Goal: Task Accomplishment & Management: Complete application form

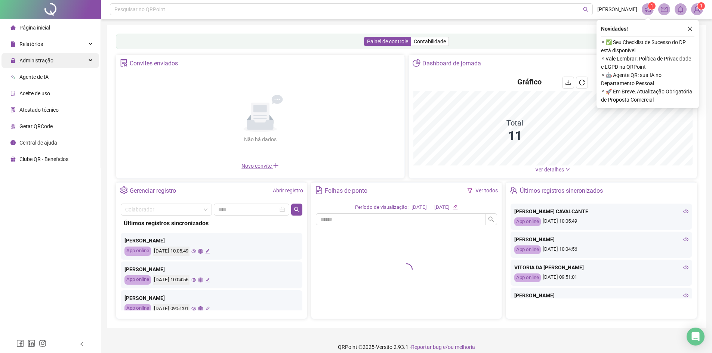
click at [67, 58] on div "Administração" at bounding box center [50, 60] width 98 height 15
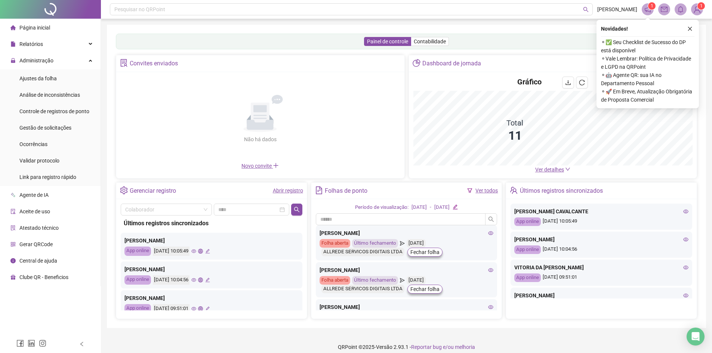
click at [72, 77] on li "Ajustes da folha" at bounding box center [50, 78] width 98 height 15
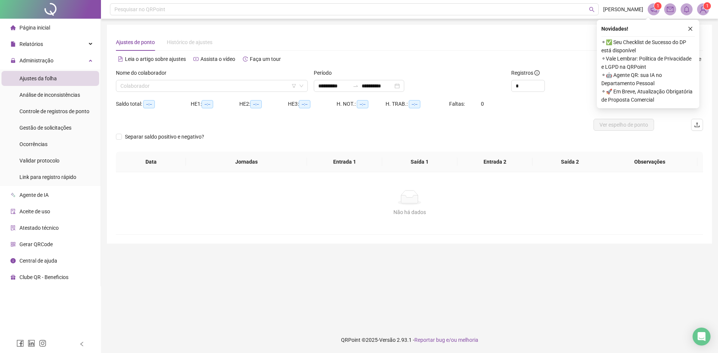
type input "**********"
click at [692, 28] on icon "close" at bounding box center [690, 28] width 5 height 5
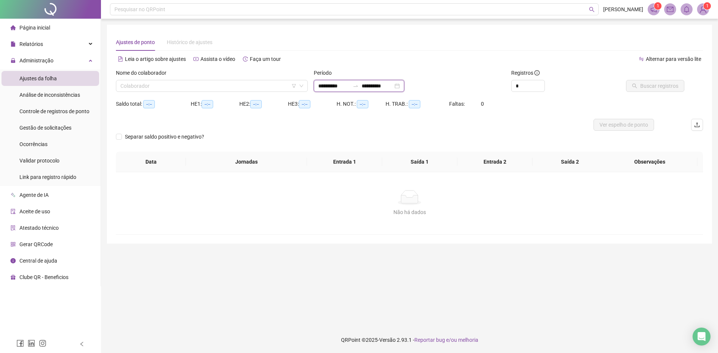
click at [350, 86] on input "**********" at bounding box center [333, 86] width 31 height 8
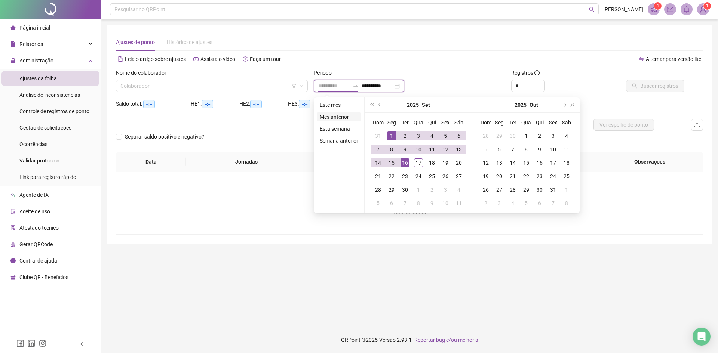
type input "**********"
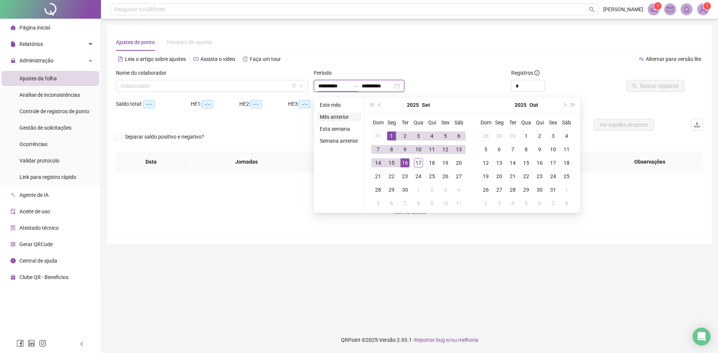
type input "**********"
click at [379, 106] on span "prev-year" at bounding box center [380, 105] width 4 height 4
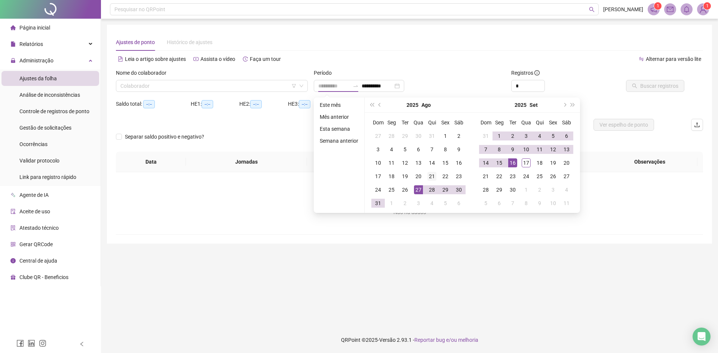
type input "**********"
click at [436, 175] on td "21" at bounding box center [431, 176] width 13 height 13
type input "**********"
click at [513, 162] on div "16" at bounding box center [512, 163] width 9 height 9
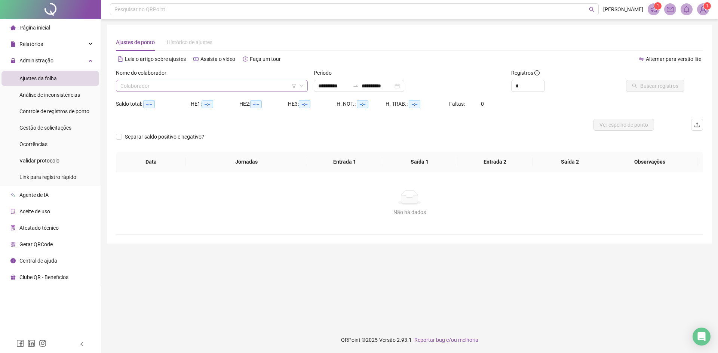
click at [191, 86] on input "search" at bounding box center [208, 85] width 176 height 11
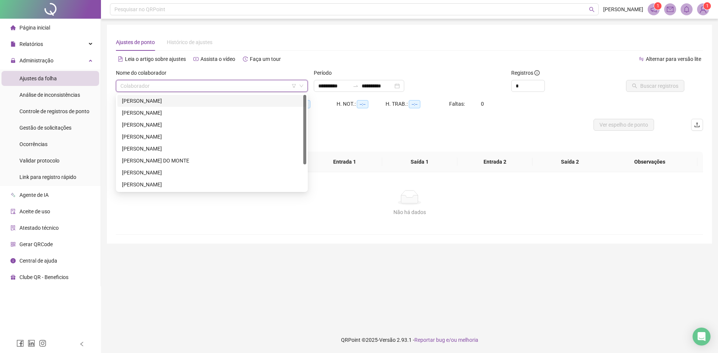
click at [153, 100] on div "[PERSON_NAME]" at bounding box center [212, 101] width 180 height 8
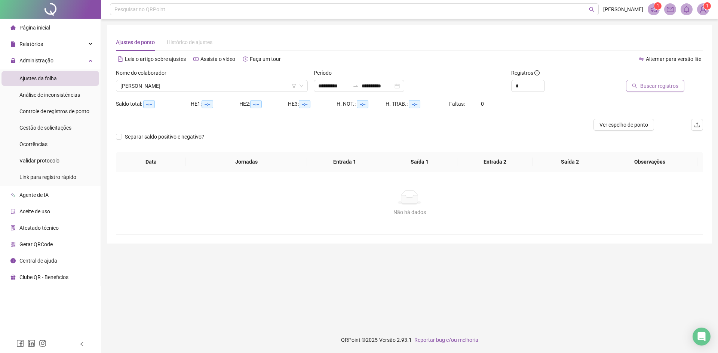
click at [666, 86] on span "Buscar registros" at bounding box center [659, 86] width 38 height 8
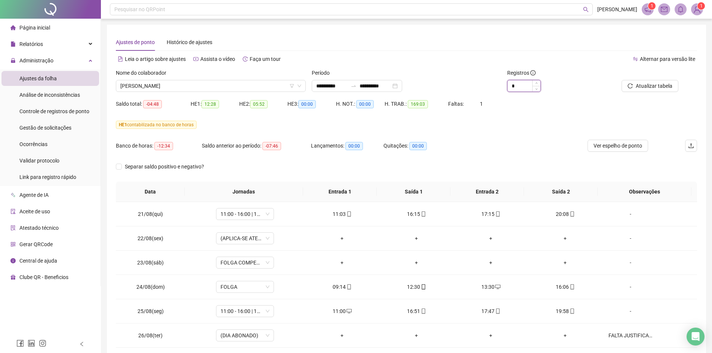
click at [515, 81] on input "*" at bounding box center [524, 85] width 33 height 11
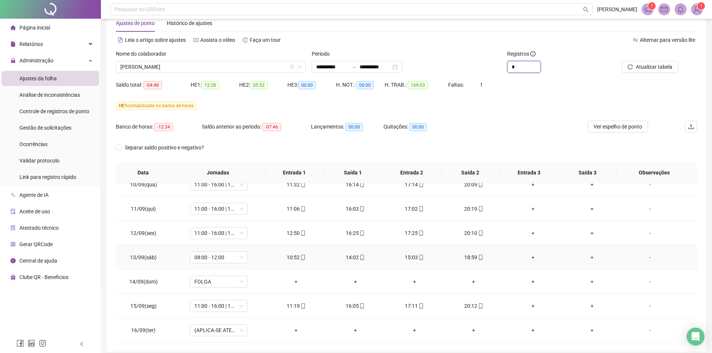
scroll to position [50, 0]
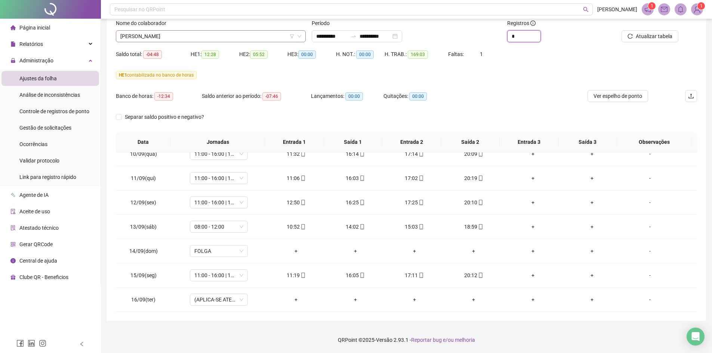
click at [191, 35] on span "[PERSON_NAME]" at bounding box center [210, 36] width 181 height 11
type input "*"
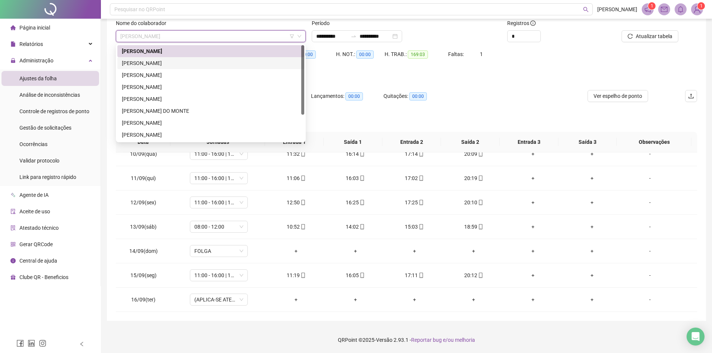
click at [214, 61] on div "[PERSON_NAME]" at bounding box center [211, 63] width 178 height 8
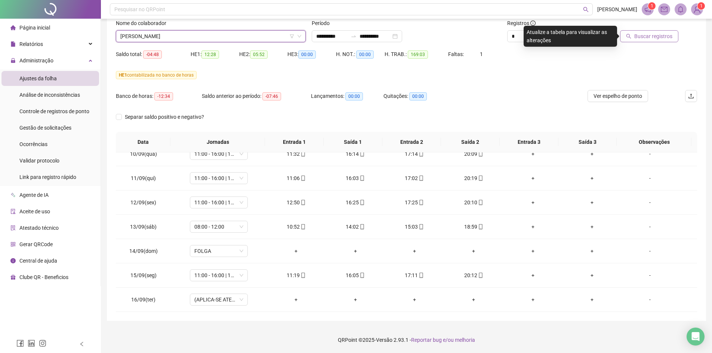
click at [650, 40] on button "Buscar registros" at bounding box center [649, 36] width 58 height 12
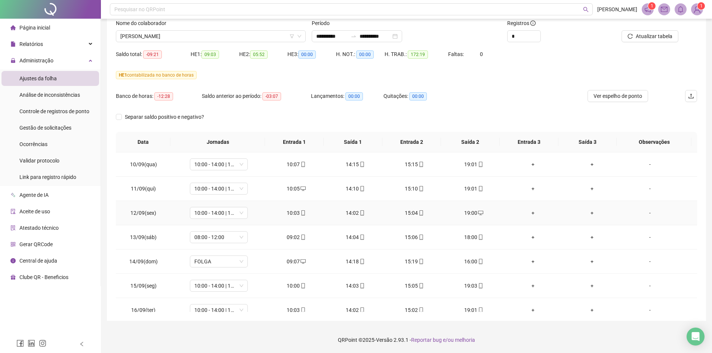
scroll to position [497, 0]
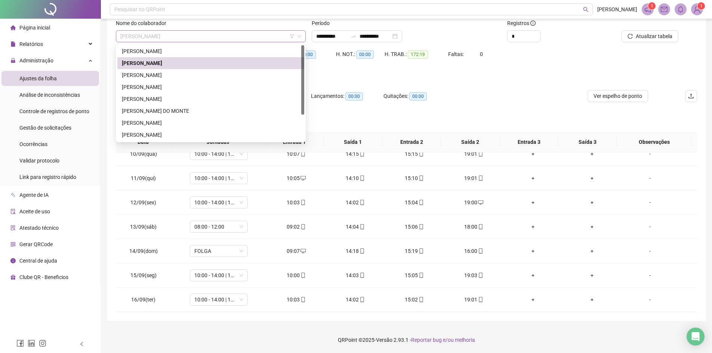
click at [189, 37] on span "[PERSON_NAME]" at bounding box center [210, 36] width 181 height 11
click at [157, 72] on div "[PERSON_NAME]" at bounding box center [211, 75] width 178 height 8
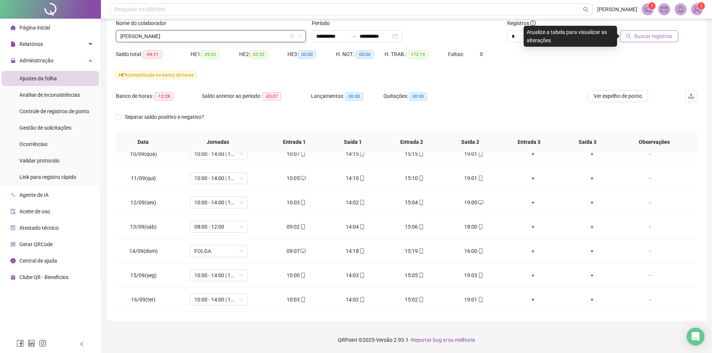
click at [660, 40] on span "Buscar registros" at bounding box center [654, 36] width 38 height 8
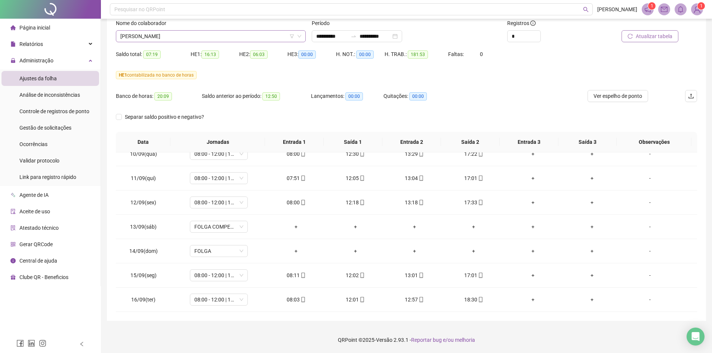
click at [174, 40] on span "[PERSON_NAME]" at bounding box center [210, 36] width 181 height 11
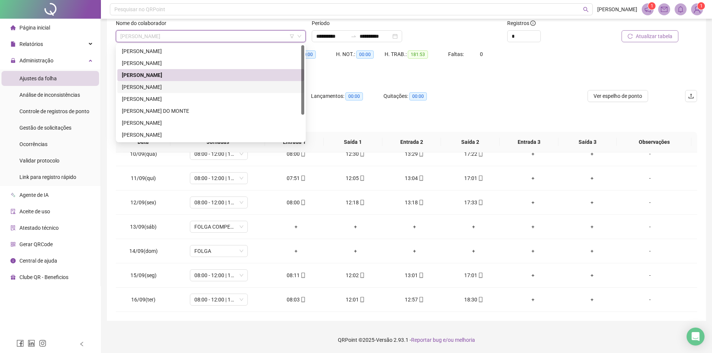
click at [174, 88] on div "[PERSON_NAME]" at bounding box center [211, 87] width 178 height 8
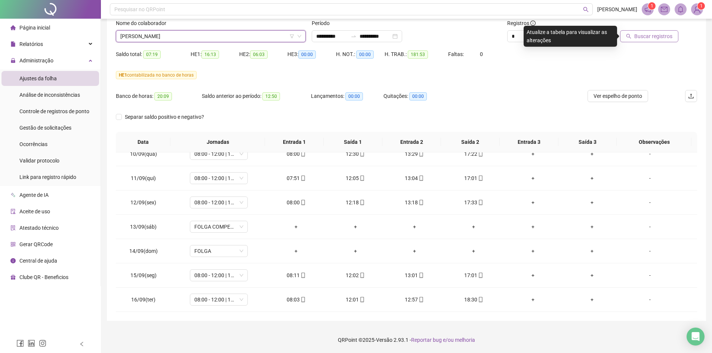
click at [640, 35] on span "Buscar registros" at bounding box center [654, 36] width 38 height 8
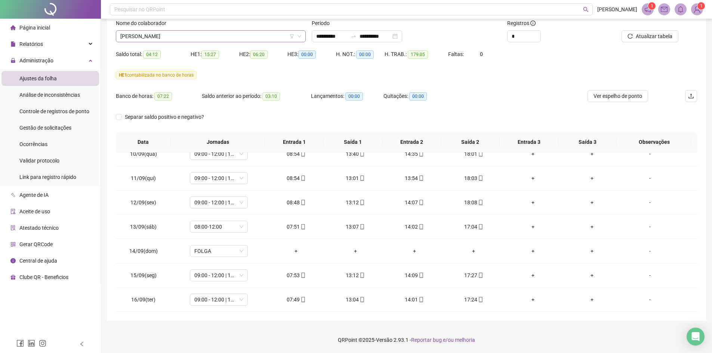
click at [154, 36] on span "[PERSON_NAME]" at bounding box center [210, 36] width 181 height 11
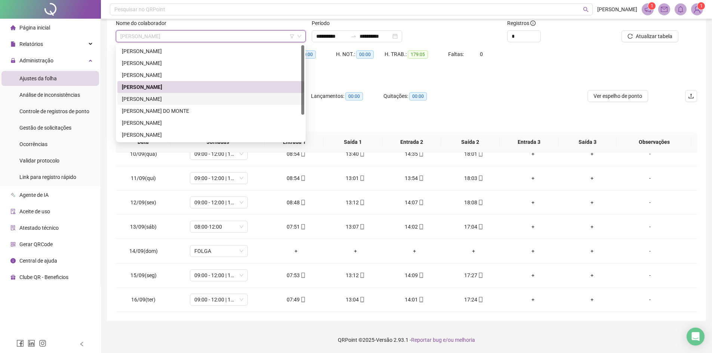
click at [140, 98] on div "[PERSON_NAME]" at bounding box center [211, 99] width 178 height 8
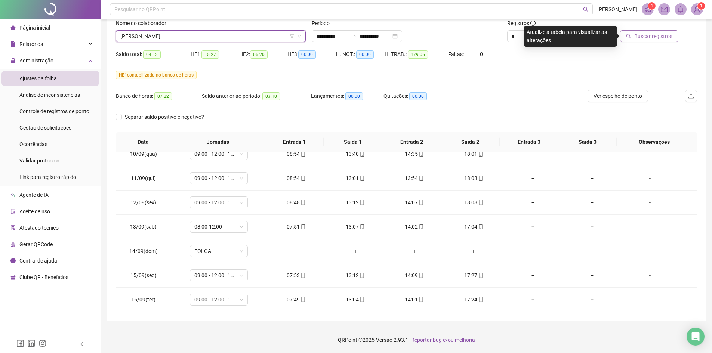
click at [654, 40] on button "Buscar registros" at bounding box center [649, 36] width 58 height 12
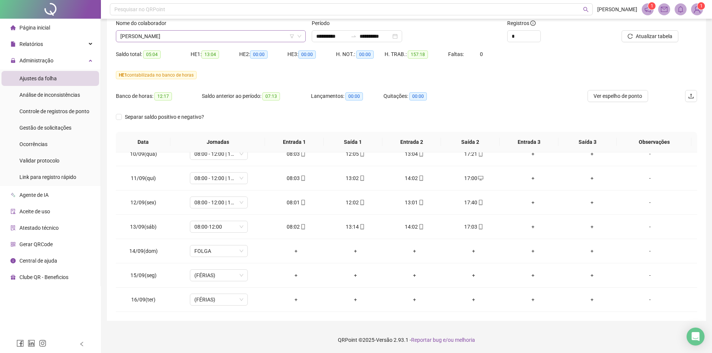
click at [151, 32] on span "[PERSON_NAME]" at bounding box center [210, 36] width 181 height 11
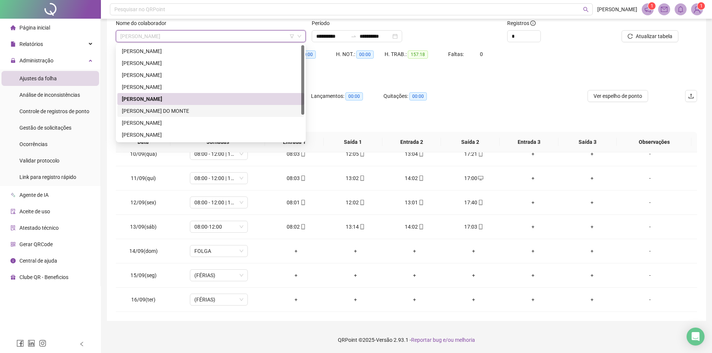
click at [157, 106] on div "[PERSON_NAME] DO MONTE" at bounding box center [210, 111] width 187 height 12
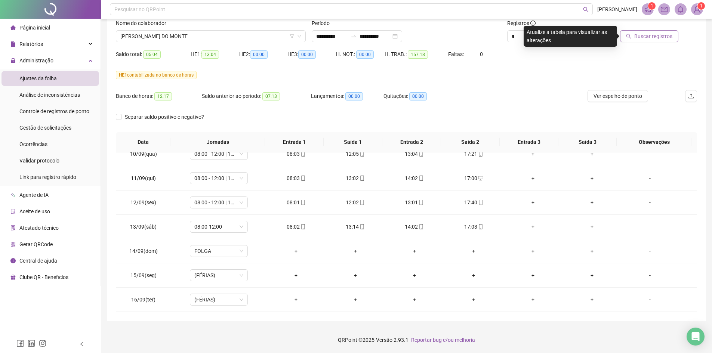
click at [659, 34] on span "Buscar registros" at bounding box center [654, 36] width 38 height 8
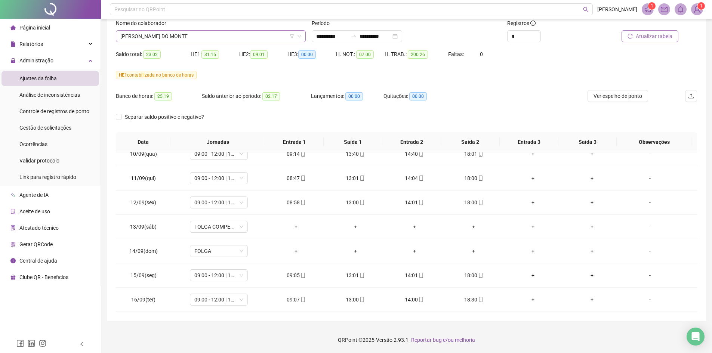
click at [201, 36] on span "[PERSON_NAME] DO MONTE" at bounding box center [210, 36] width 181 height 11
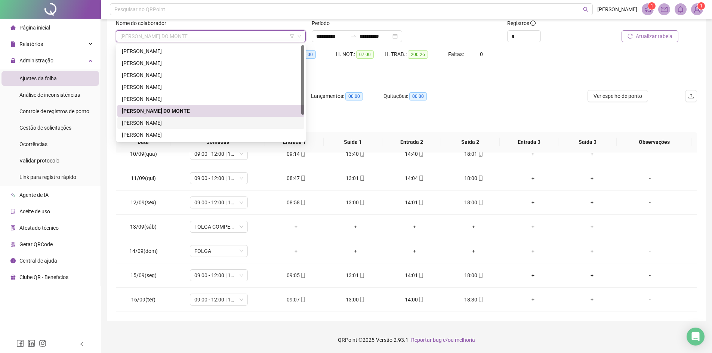
click at [197, 124] on div "[PERSON_NAME]" at bounding box center [211, 123] width 178 height 8
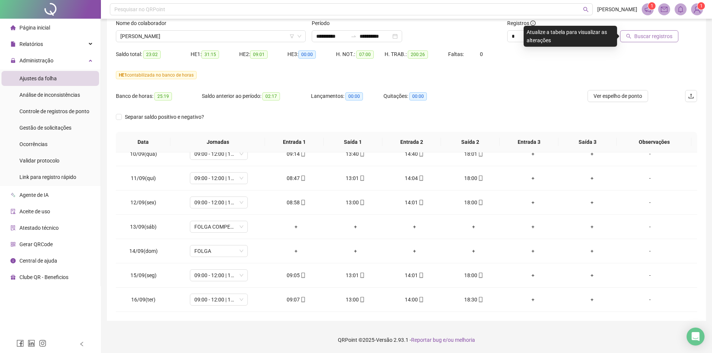
click at [656, 40] on span "Buscar registros" at bounding box center [654, 36] width 38 height 8
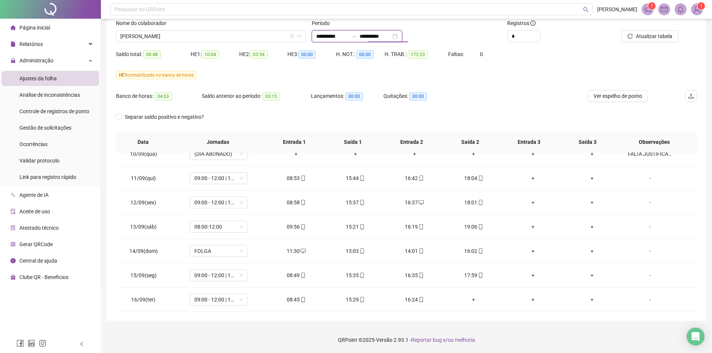
click at [391, 39] on input "**********" at bounding box center [375, 36] width 31 height 8
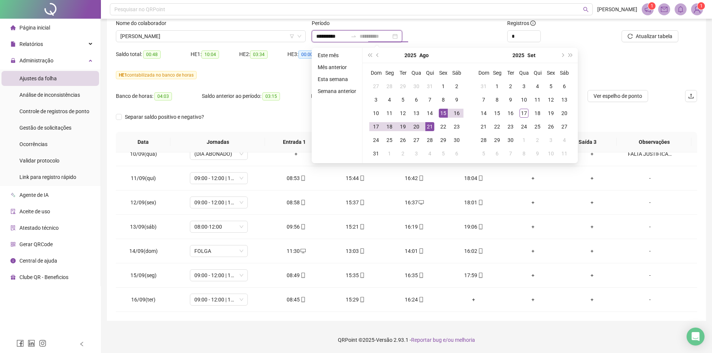
type input "**********"
click at [431, 124] on div "21" at bounding box center [430, 126] width 9 height 9
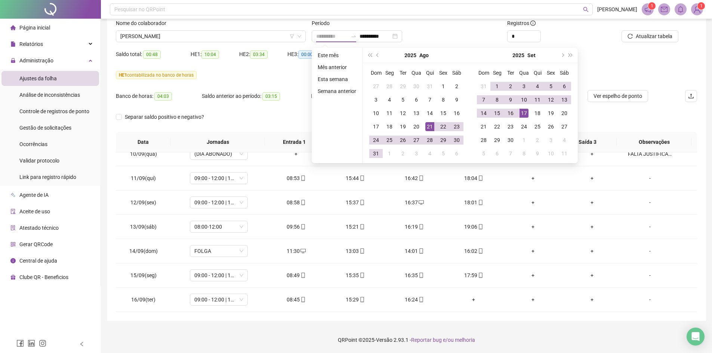
click at [525, 111] on div "17" at bounding box center [524, 113] width 9 height 9
type input "**********"
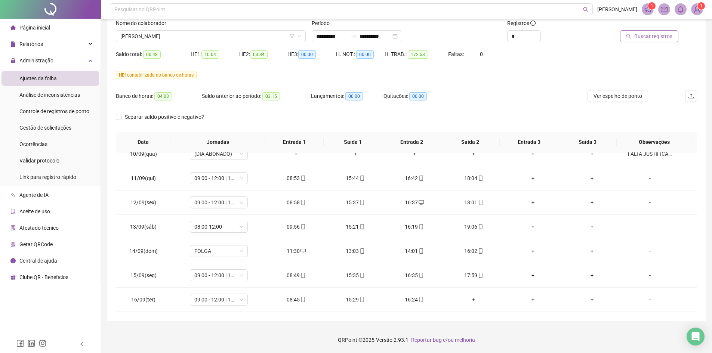
click at [660, 34] on span "Buscar registros" at bounding box center [654, 36] width 38 height 8
click at [172, 42] on div "Nome do colaborador [PERSON_NAME]" at bounding box center [211, 33] width 196 height 29
click at [186, 36] on span "[PERSON_NAME]" at bounding box center [210, 36] width 181 height 11
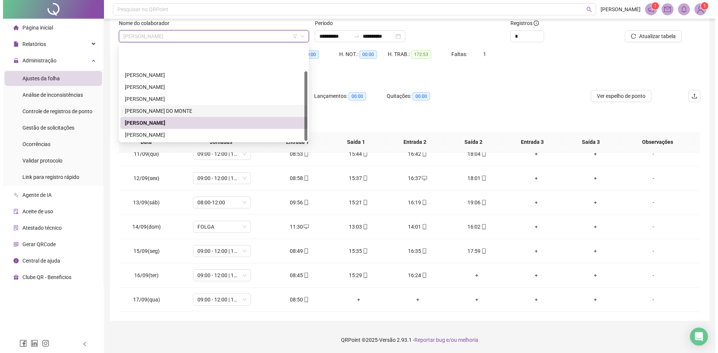
scroll to position [36, 0]
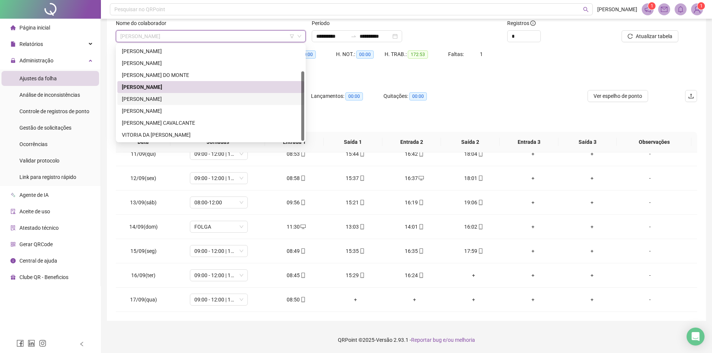
click at [181, 99] on div "[PERSON_NAME]" at bounding box center [211, 99] width 178 height 8
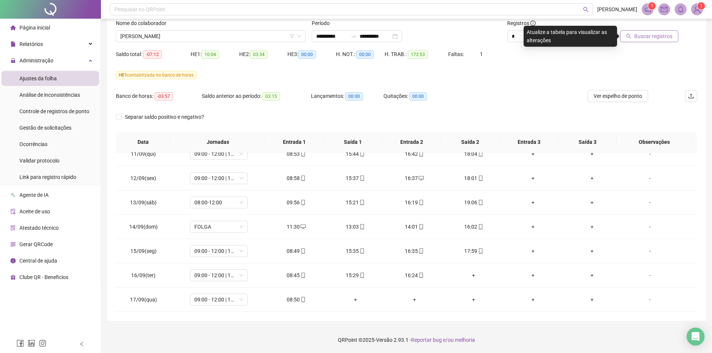
click at [657, 33] on span "Buscar registros" at bounding box center [654, 36] width 38 height 8
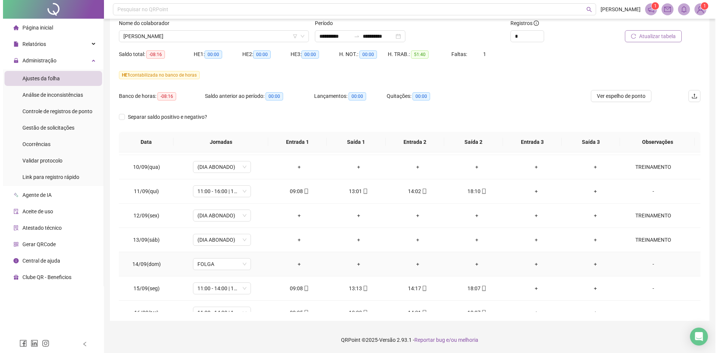
scroll to position [59, 0]
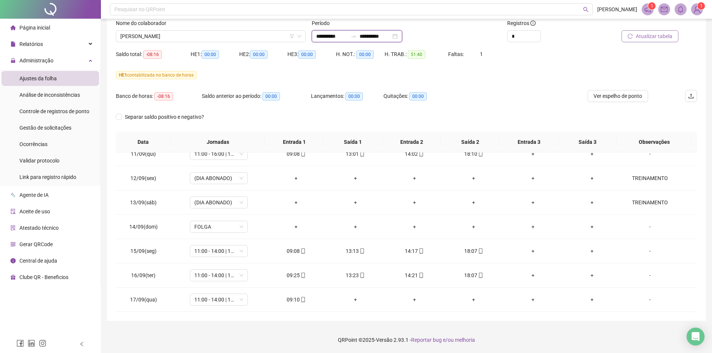
click at [334, 34] on input "**********" at bounding box center [331, 36] width 31 height 8
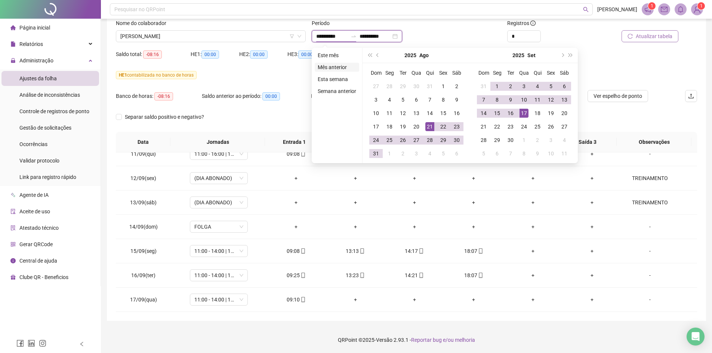
type input "**********"
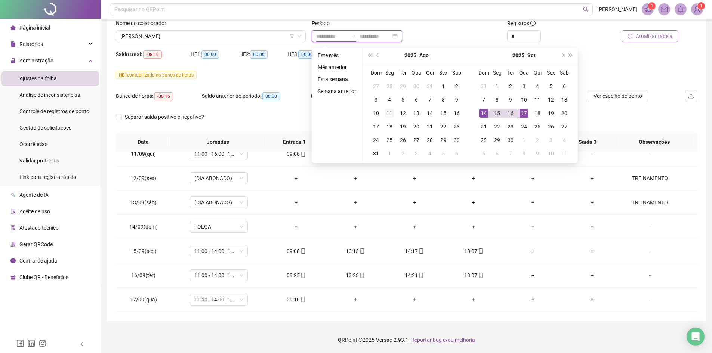
type input "**********"
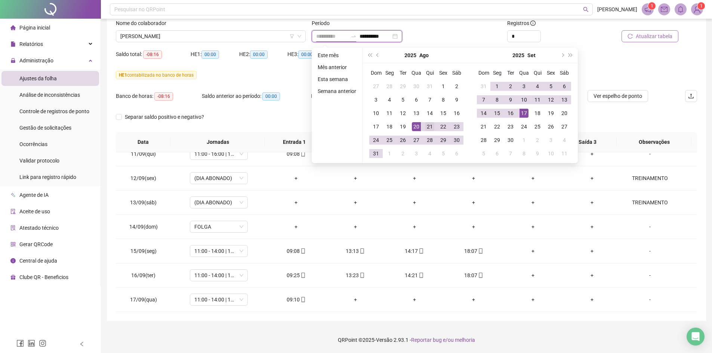
type input "**********"
click at [428, 127] on div "21" at bounding box center [430, 126] width 9 height 9
type input "**********"
click at [508, 111] on div "16" at bounding box center [510, 113] width 9 height 9
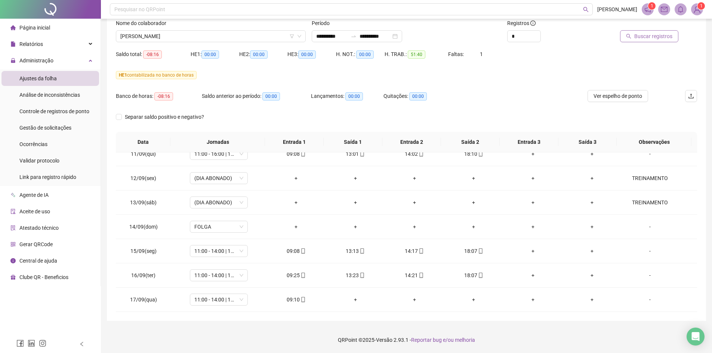
click at [659, 25] on div at bounding box center [642, 24] width 73 height 11
click at [644, 31] on button "Buscar registros" at bounding box center [649, 36] width 58 height 12
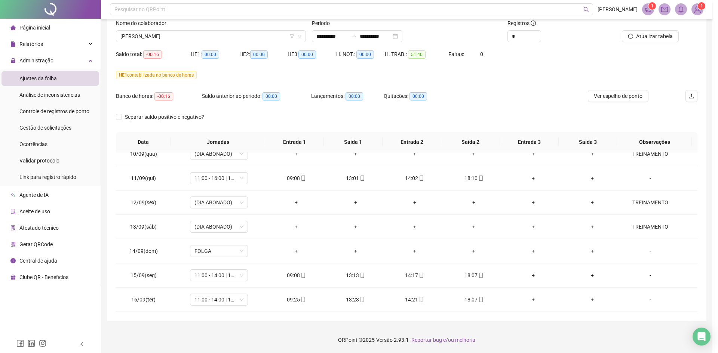
scroll to position [35, 0]
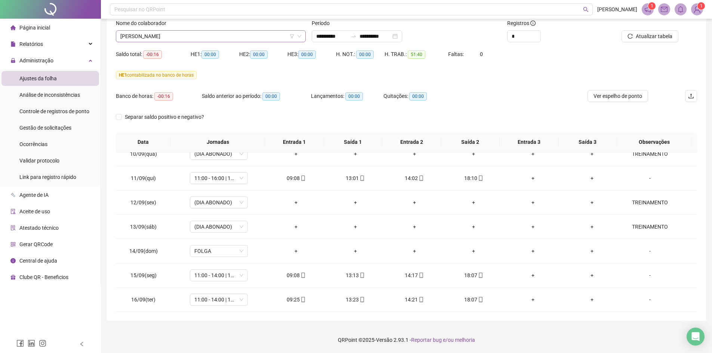
click at [182, 36] on span "[PERSON_NAME]" at bounding box center [210, 36] width 181 height 11
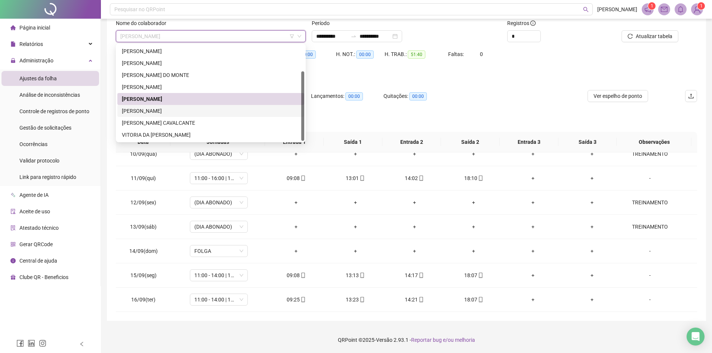
click at [196, 110] on div "[PERSON_NAME]" at bounding box center [211, 111] width 178 height 8
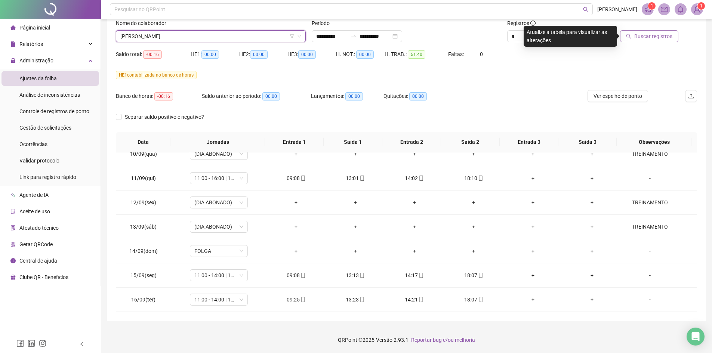
click at [646, 37] on span "Buscar registros" at bounding box center [654, 36] width 38 height 8
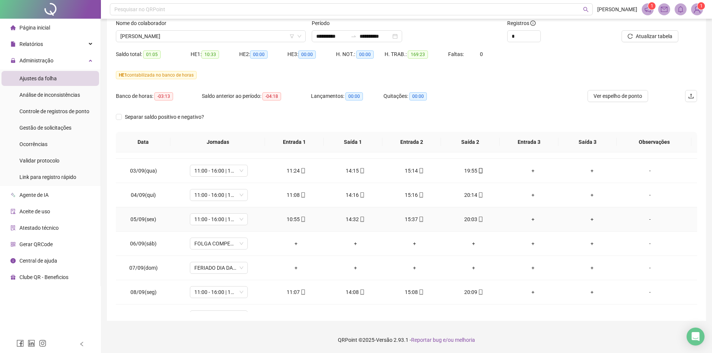
scroll to position [497, 0]
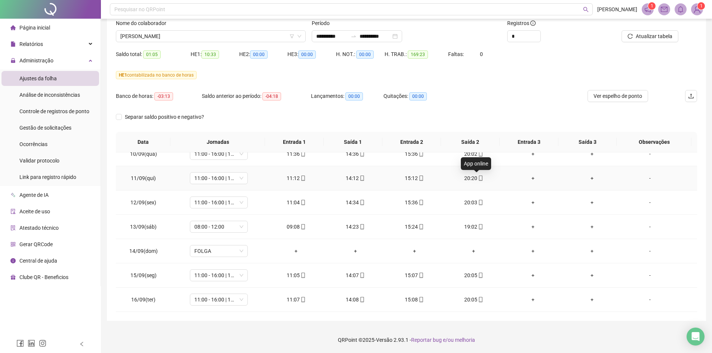
click at [478, 178] on icon "mobile" at bounding box center [480, 178] width 5 height 5
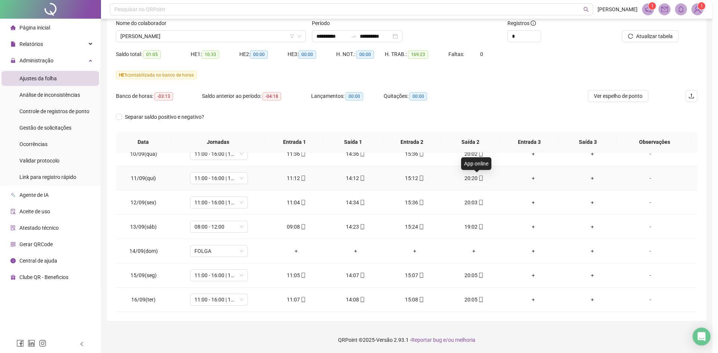
type input "**********"
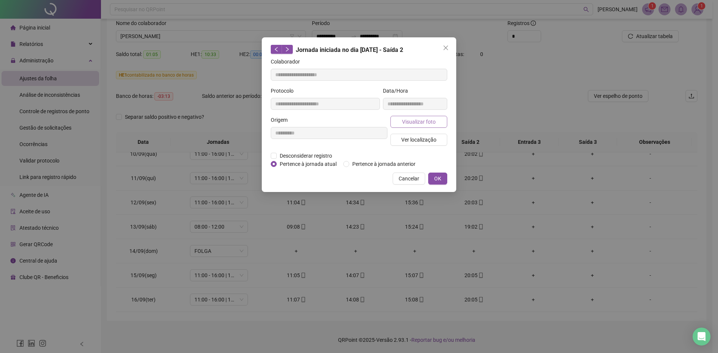
click at [436, 122] on button "Visualizar foto" at bounding box center [418, 122] width 57 height 12
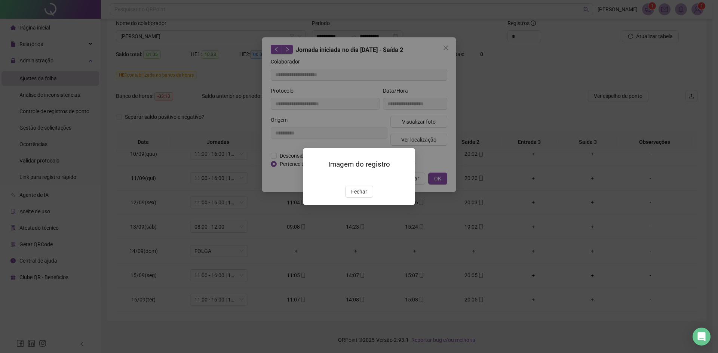
drag, startPoint x: 308, startPoint y: 160, endPoint x: 347, endPoint y: 142, distance: 42.8
click at [312, 178] on img at bounding box center [312, 178] width 0 height 0
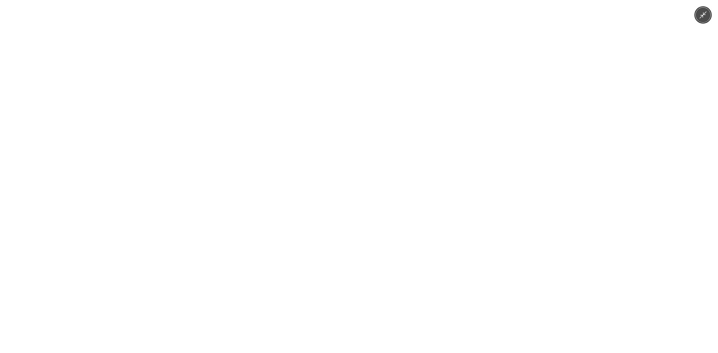
click at [346, 142] on img at bounding box center [359, 176] width 265 height 353
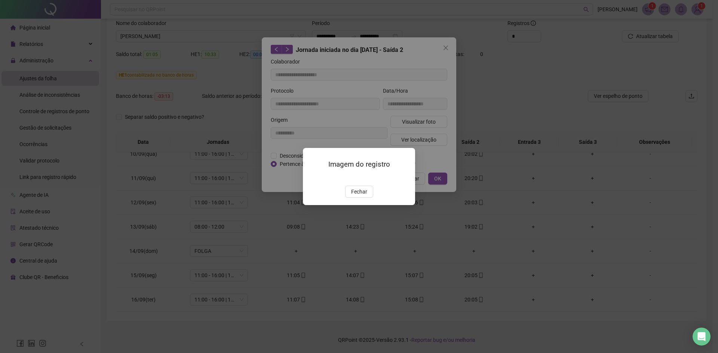
click at [541, 178] on div "Imagem do registro Fechar" at bounding box center [359, 176] width 718 height 353
click at [366, 196] on span "Fechar" at bounding box center [359, 192] width 16 height 8
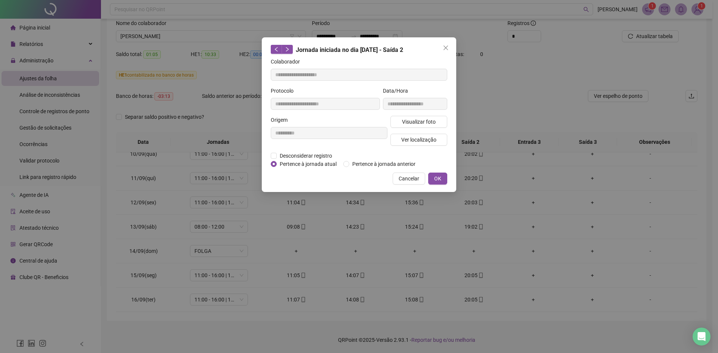
click at [444, 263] on div "**********" at bounding box center [359, 176] width 718 height 353
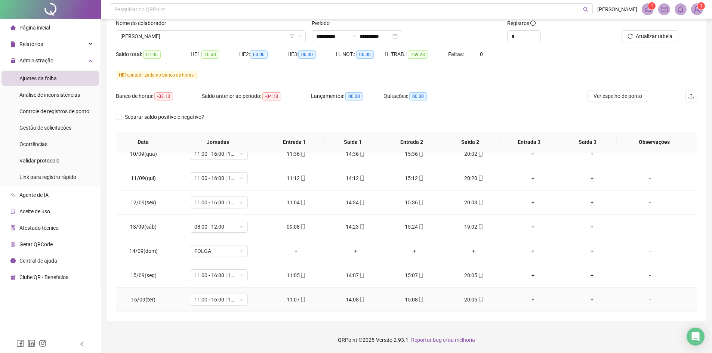
click at [478, 301] on icon "mobile" at bounding box center [480, 299] width 5 height 5
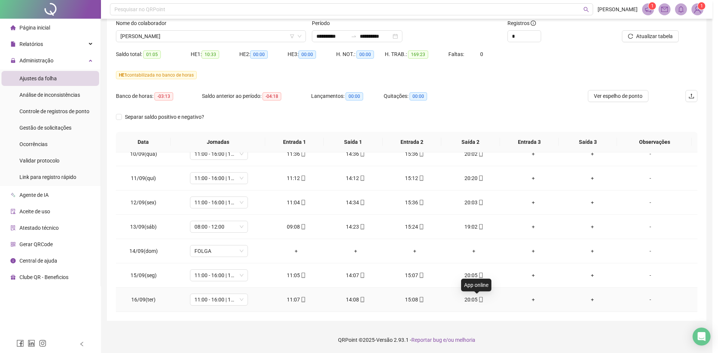
type input "**********"
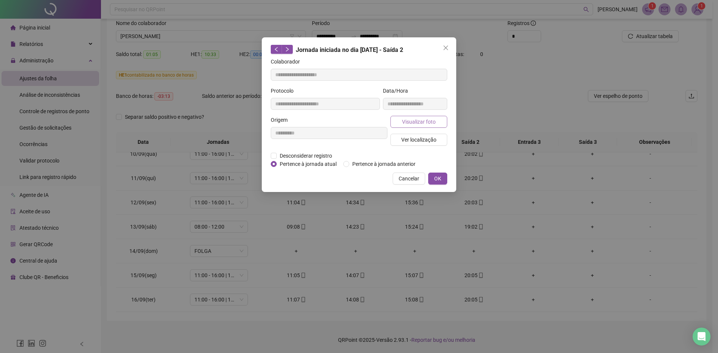
click at [428, 125] on span "Visualizar foto" at bounding box center [419, 122] width 34 height 8
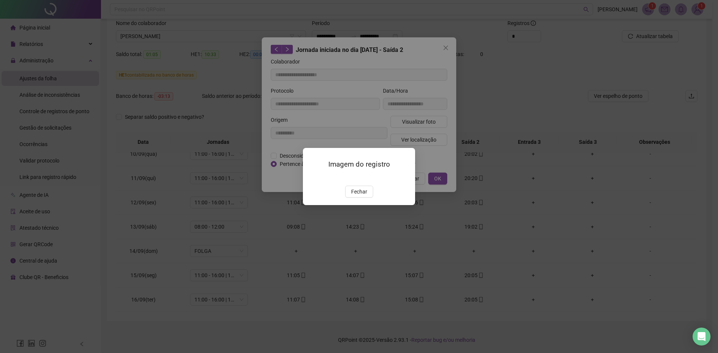
click at [312, 178] on img at bounding box center [312, 178] width 0 height 0
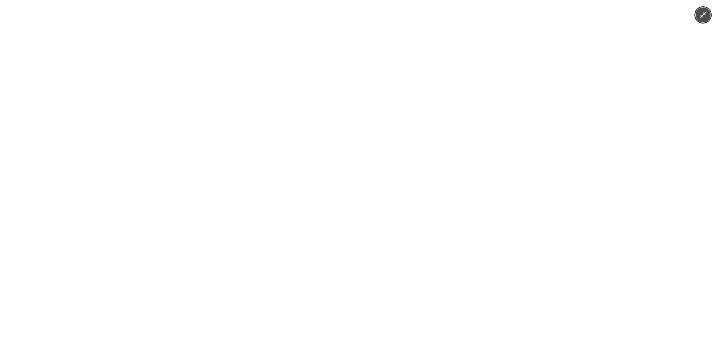
click at [366, 149] on img at bounding box center [359, 176] width 265 height 353
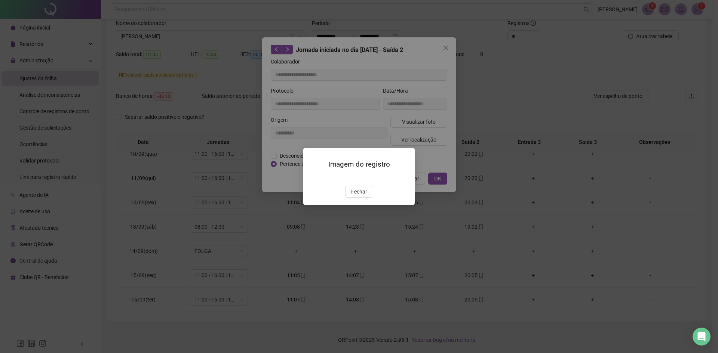
click at [546, 183] on div "Imagem do registro Fechar" at bounding box center [359, 176] width 718 height 353
click at [501, 187] on div "Imagem do registro Fechar" at bounding box center [359, 176] width 718 height 353
click at [423, 199] on div "Imagem do registro Fechar" at bounding box center [359, 176] width 718 height 353
click at [357, 196] on span "Fechar" at bounding box center [359, 192] width 16 height 8
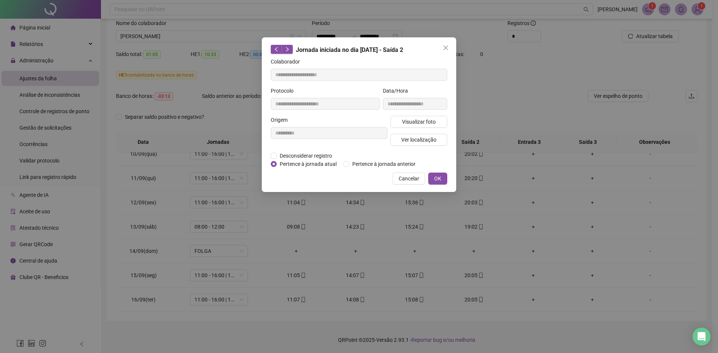
click at [443, 179] on button "OK" at bounding box center [437, 179] width 19 height 12
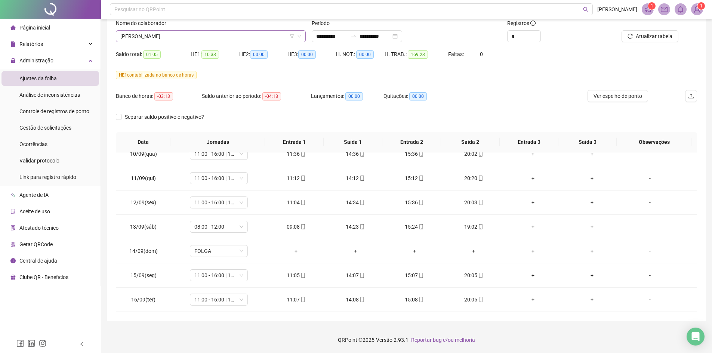
click at [225, 35] on span "[PERSON_NAME]" at bounding box center [210, 36] width 181 height 11
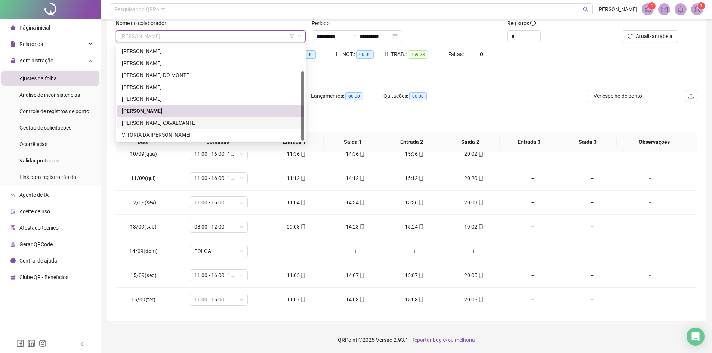
click at [166, 121] on div "[PERSON_NAME] CAVALCANTE" at bounding box center [211, 123] width 178 height 8
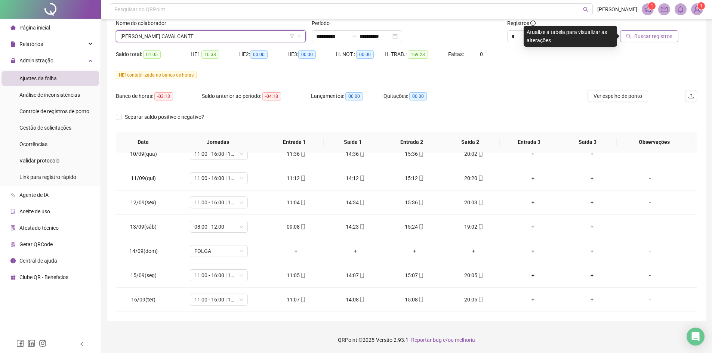
click at [667, 36] on span "Buscar registros" at bounding box center [654, 36] width 38 height 8
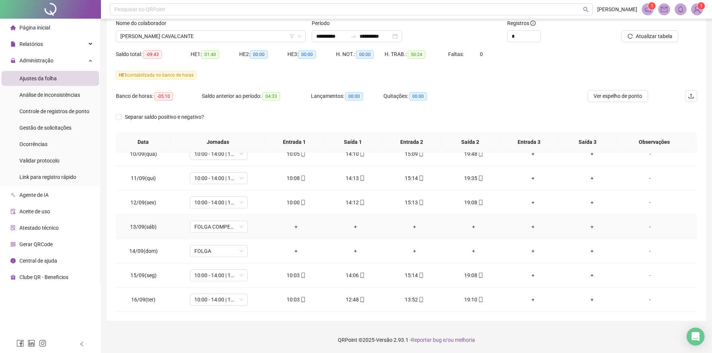
scroll to position [310, 0]
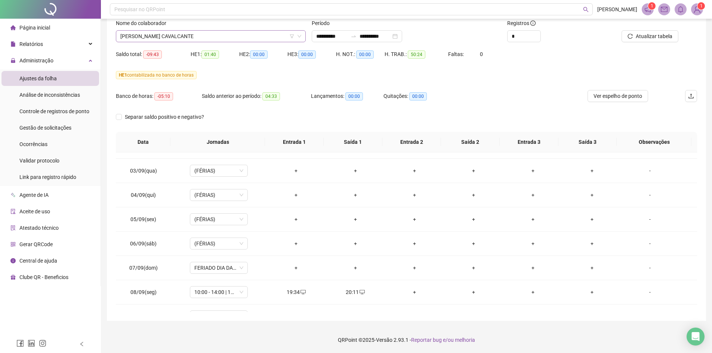
click at [176, 37] on span "[PERSON_NAME] CAVALCANTE" at bounding box center [210, 36] width 181 height 11
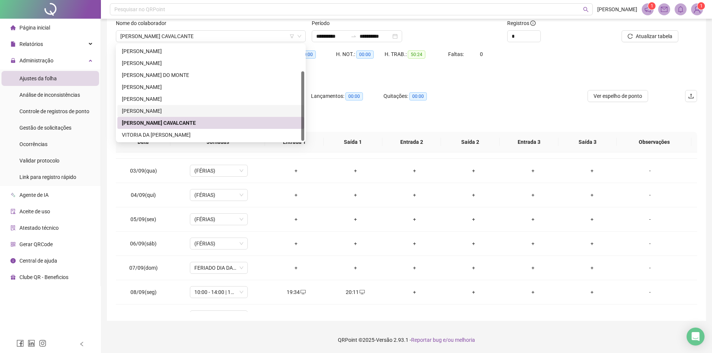
click at [355, 111] on div "Separar saldo positivo e negativo?" at bounding box center [407, 121] width 582 height 21
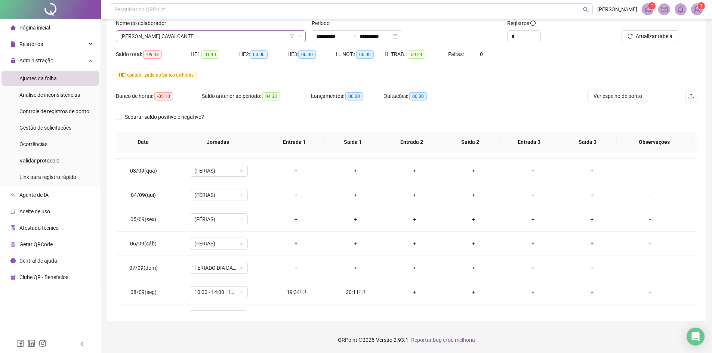
click at [159, 34] on span "[PERSON_NAME] CAVALCANTE" at bounding box center [210, 36] width 181 height 11
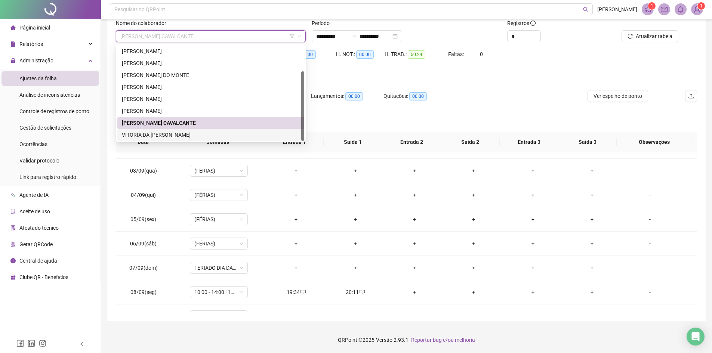
click at [189, 135] on div "VITORIA DA [PERSON_NAME]" at bounding box center [211, 135] width 178 height 8
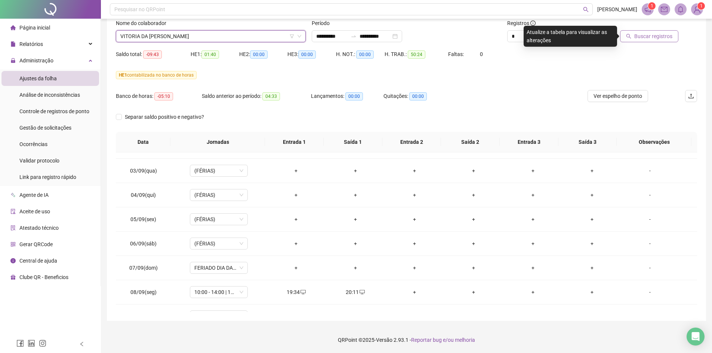
click at [668, 35] on span "Buscar registros" at bounding box center [654, 36] width 38 height 8
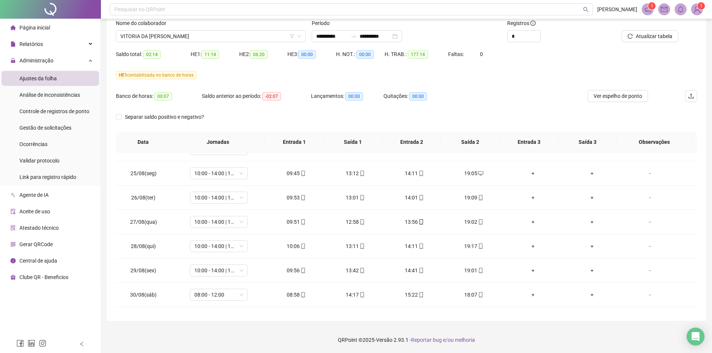
scroll to position [85, 0]
